Goal: Check status

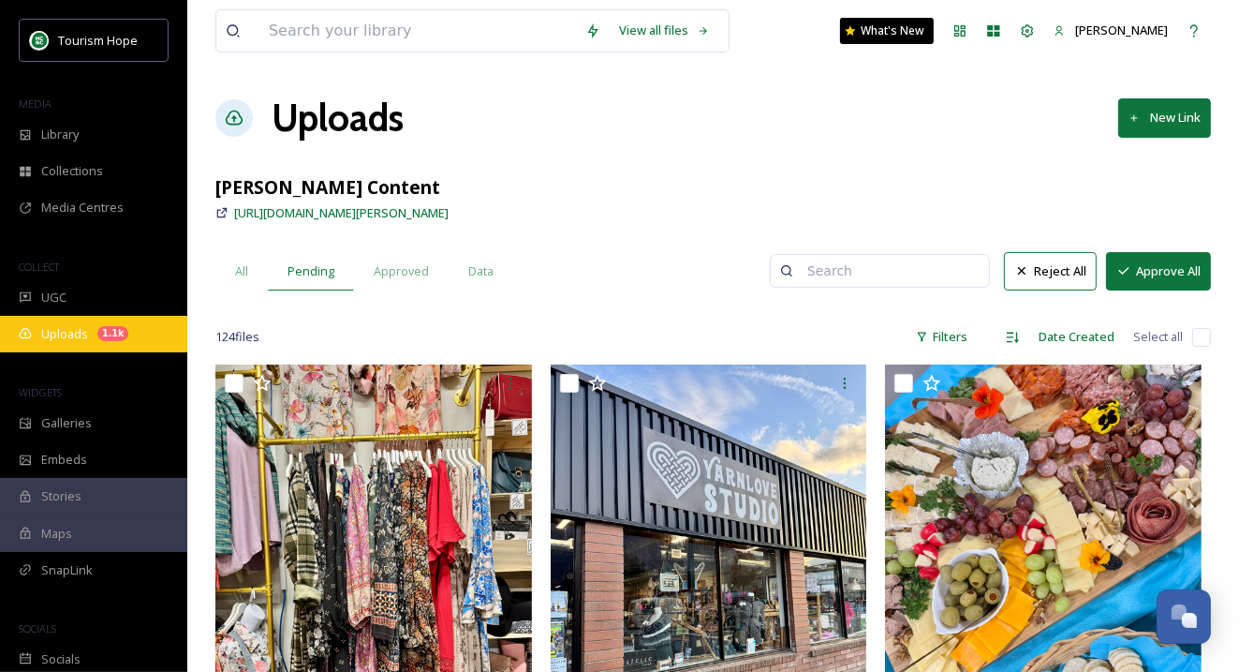
click at [54, 333] on span "Uploads" at bounding box center [64, 334] width 47 height 18
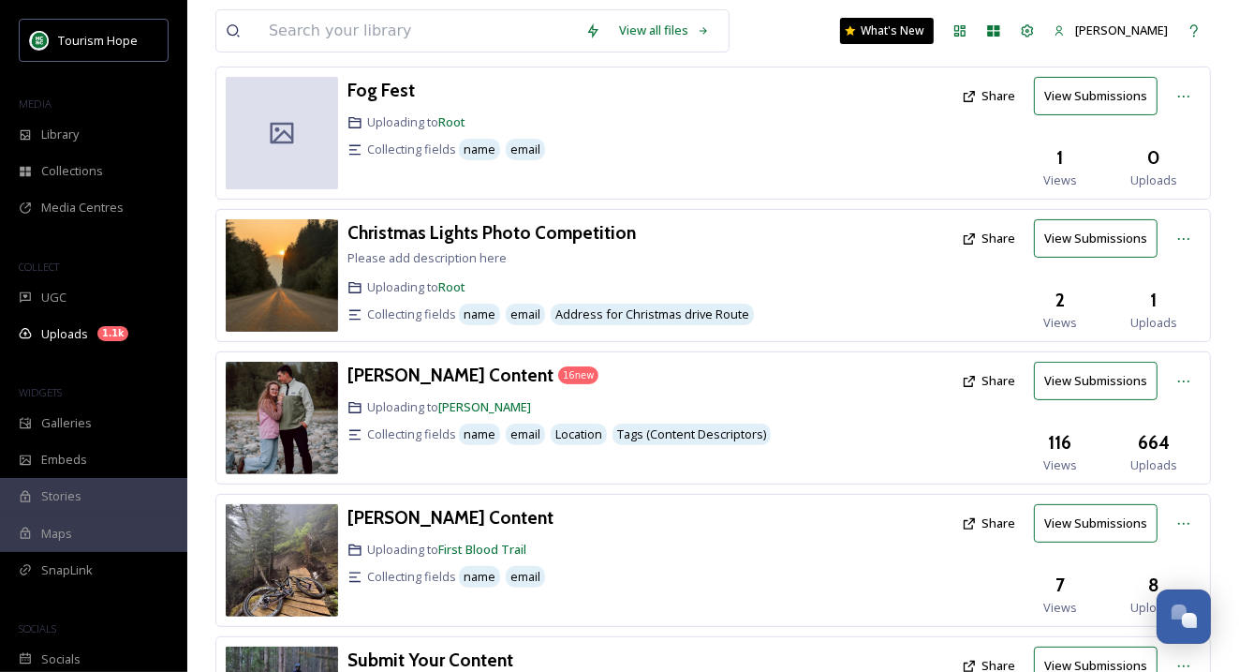
scroll to position [338, 0]
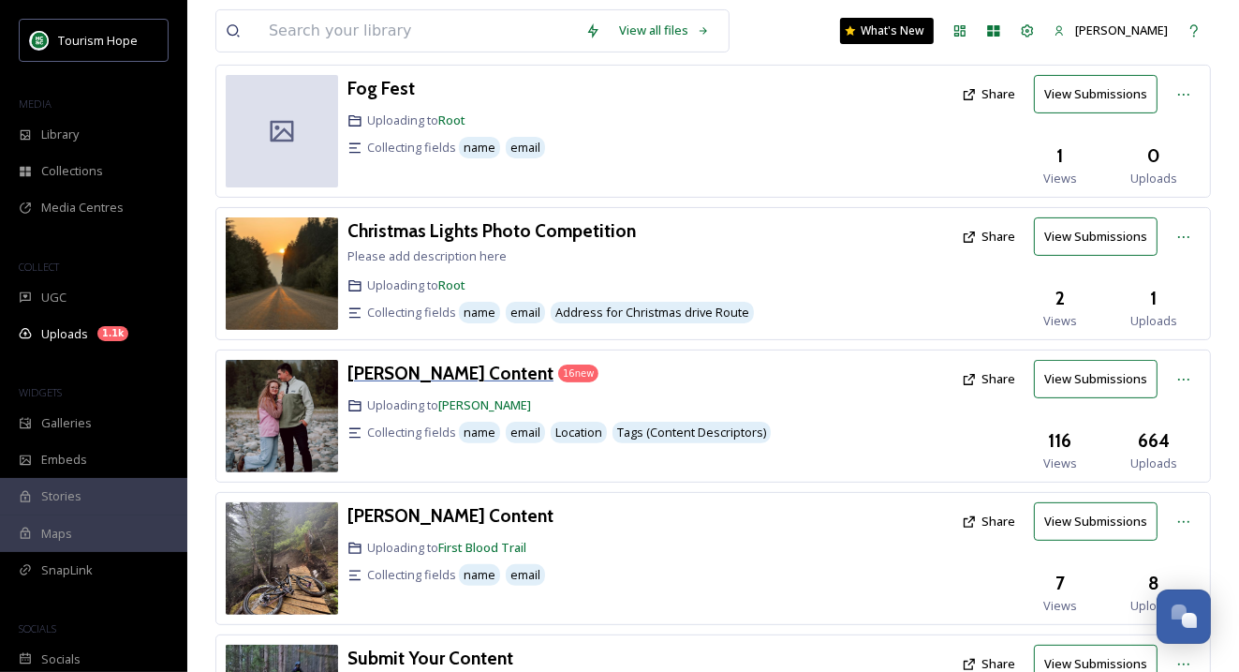
click at [489, 362] on h3 "[PERSON_NAME] Content" at bounding box center [451, 373] width 206 height 22
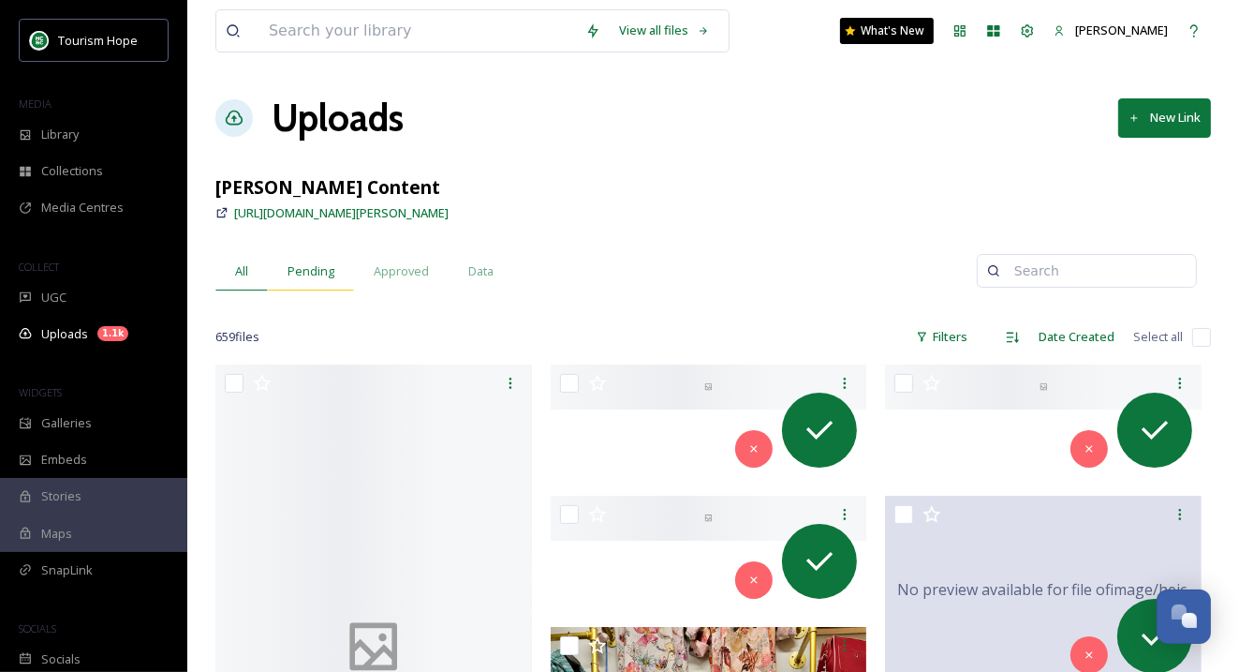
click at [309, 269] on span "Pending" at bounding box center [311, 271] width 47 height 18
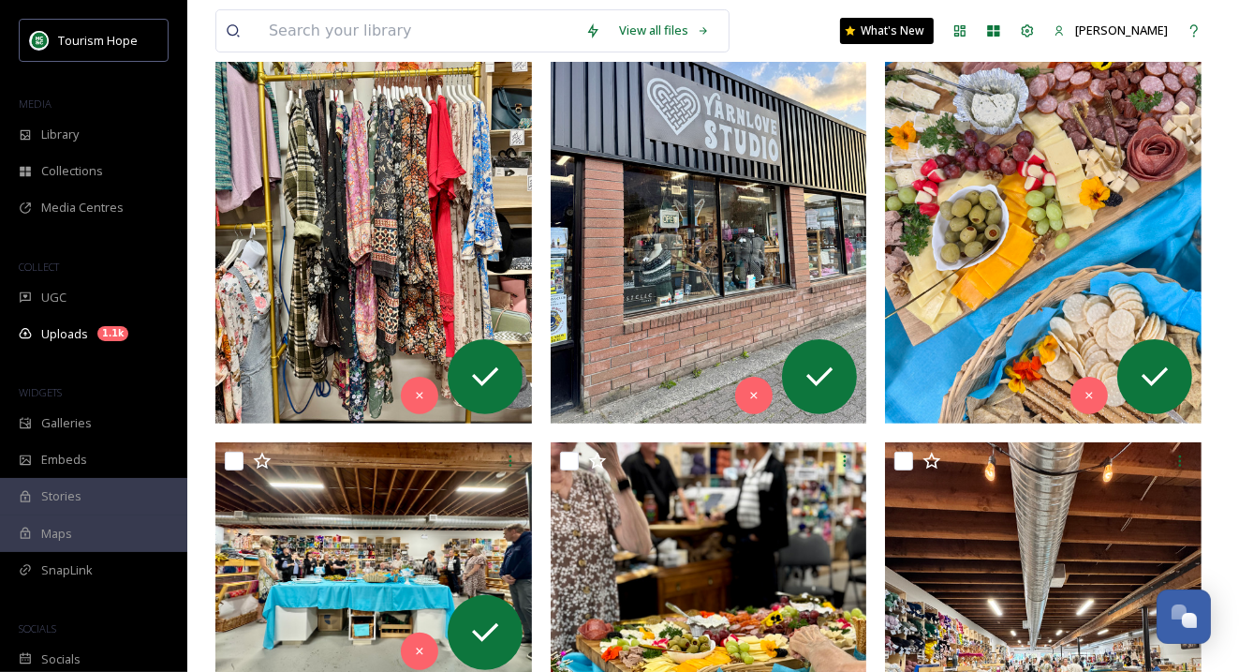
scroll to position [363, 0]
